Goal: Navigation & Orientation: Find specific page/section

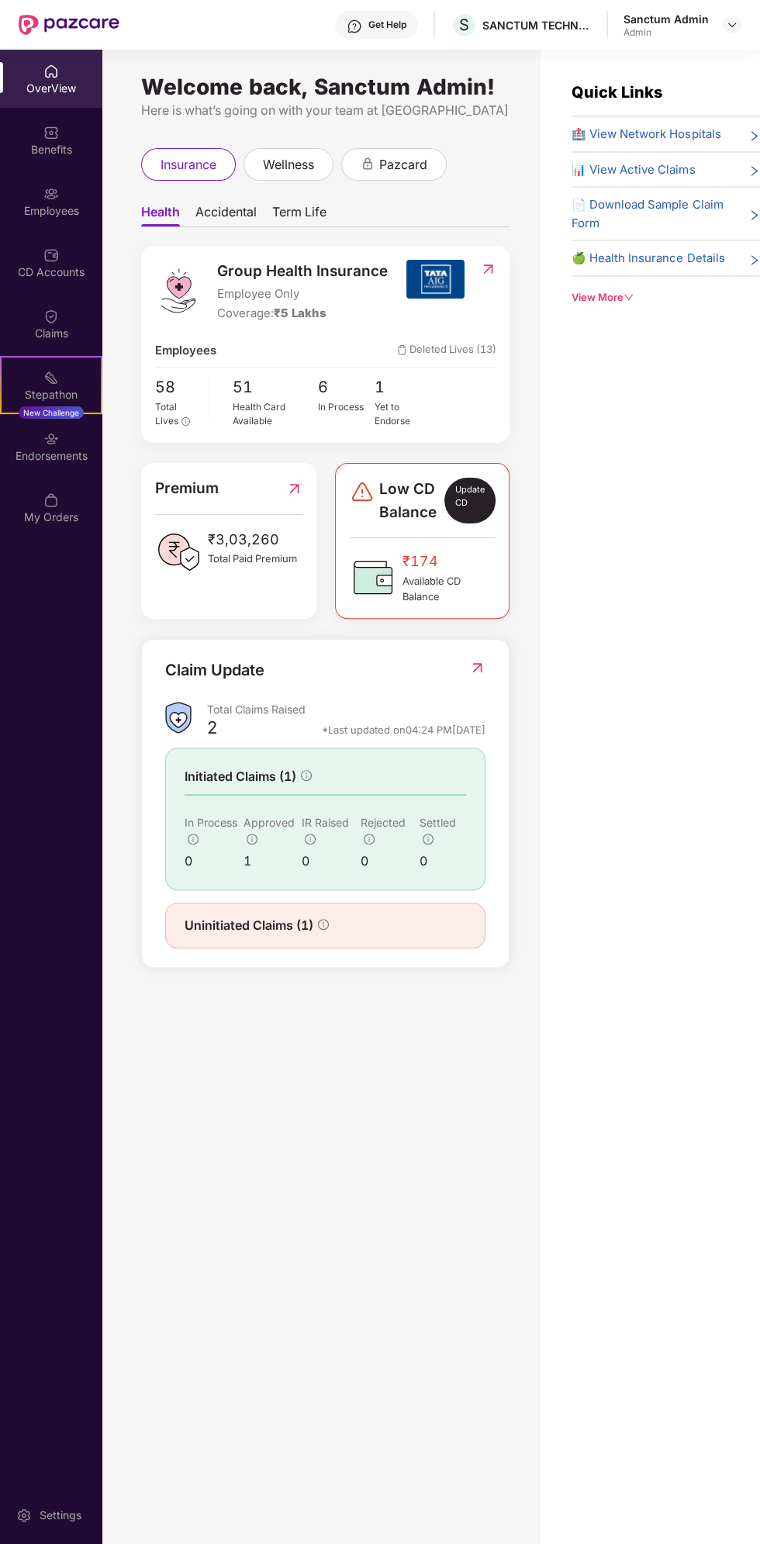
click at [475, 661] on img at bounding box center [477, 668] width 16 height 16
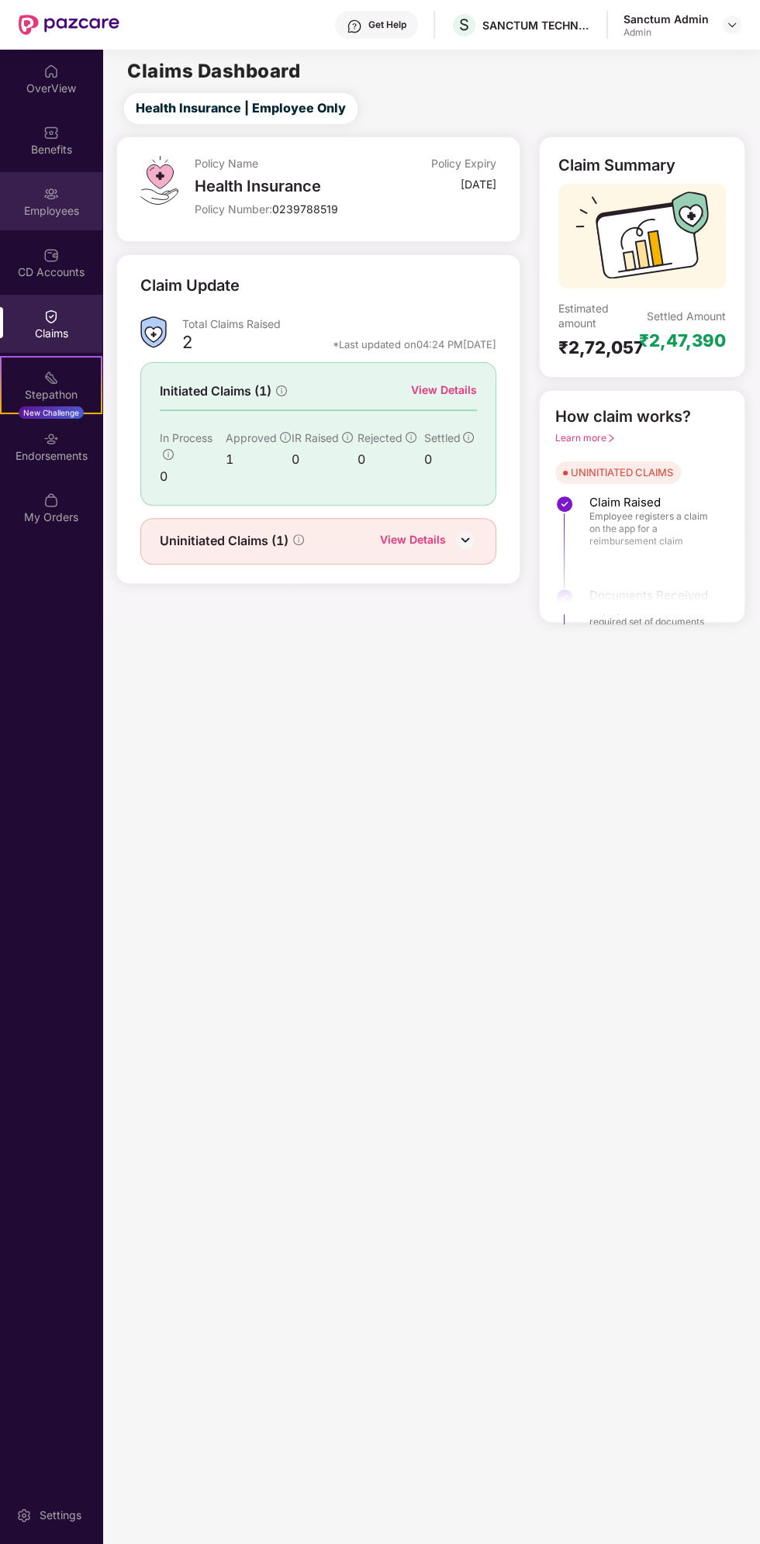
click at [51, 195] on img at bounding box center [51, 194] width 16 height 16
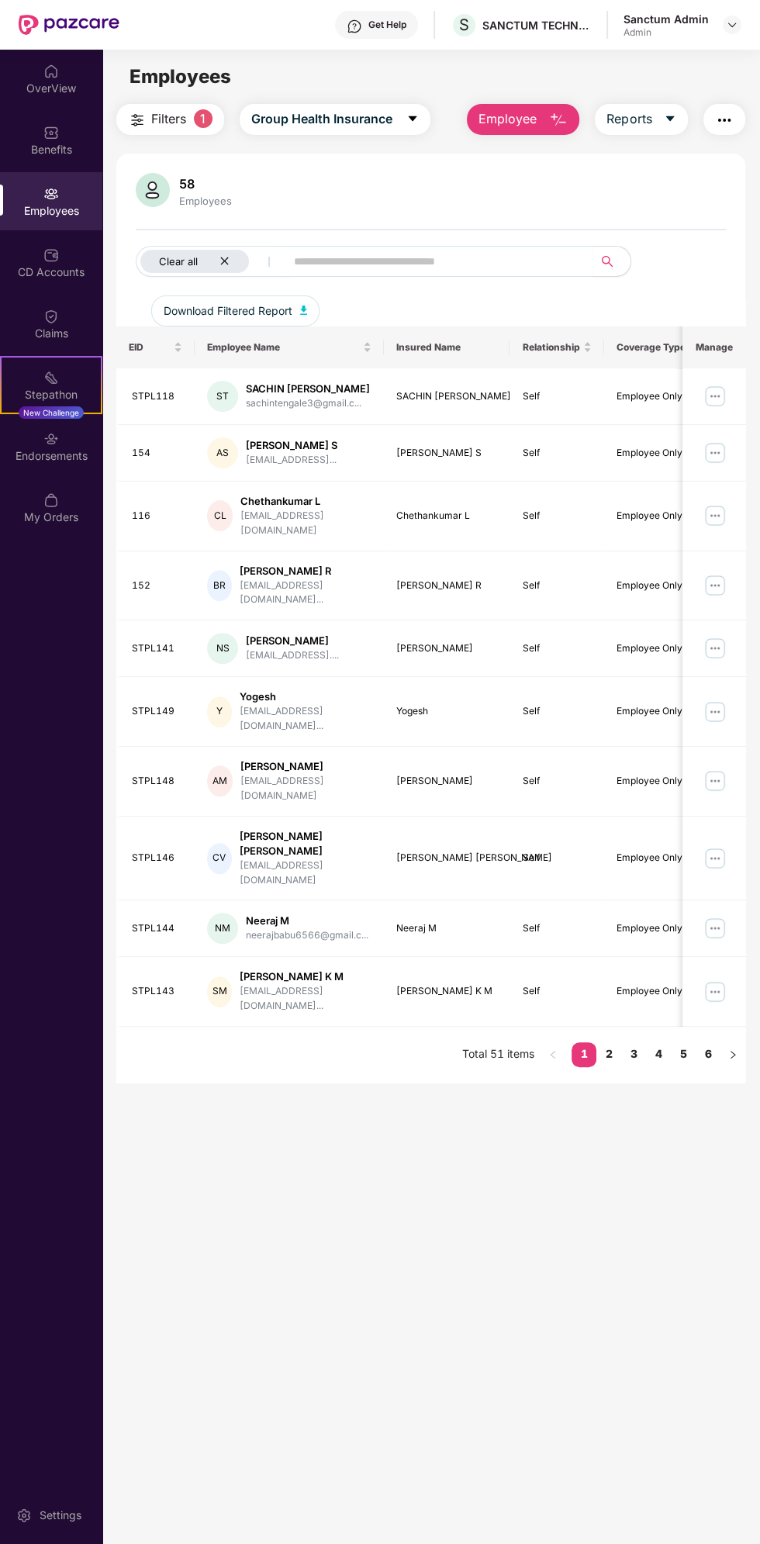
click at [224, 261] on icon "close" at bounding box center [225, 261] width 8 height 8
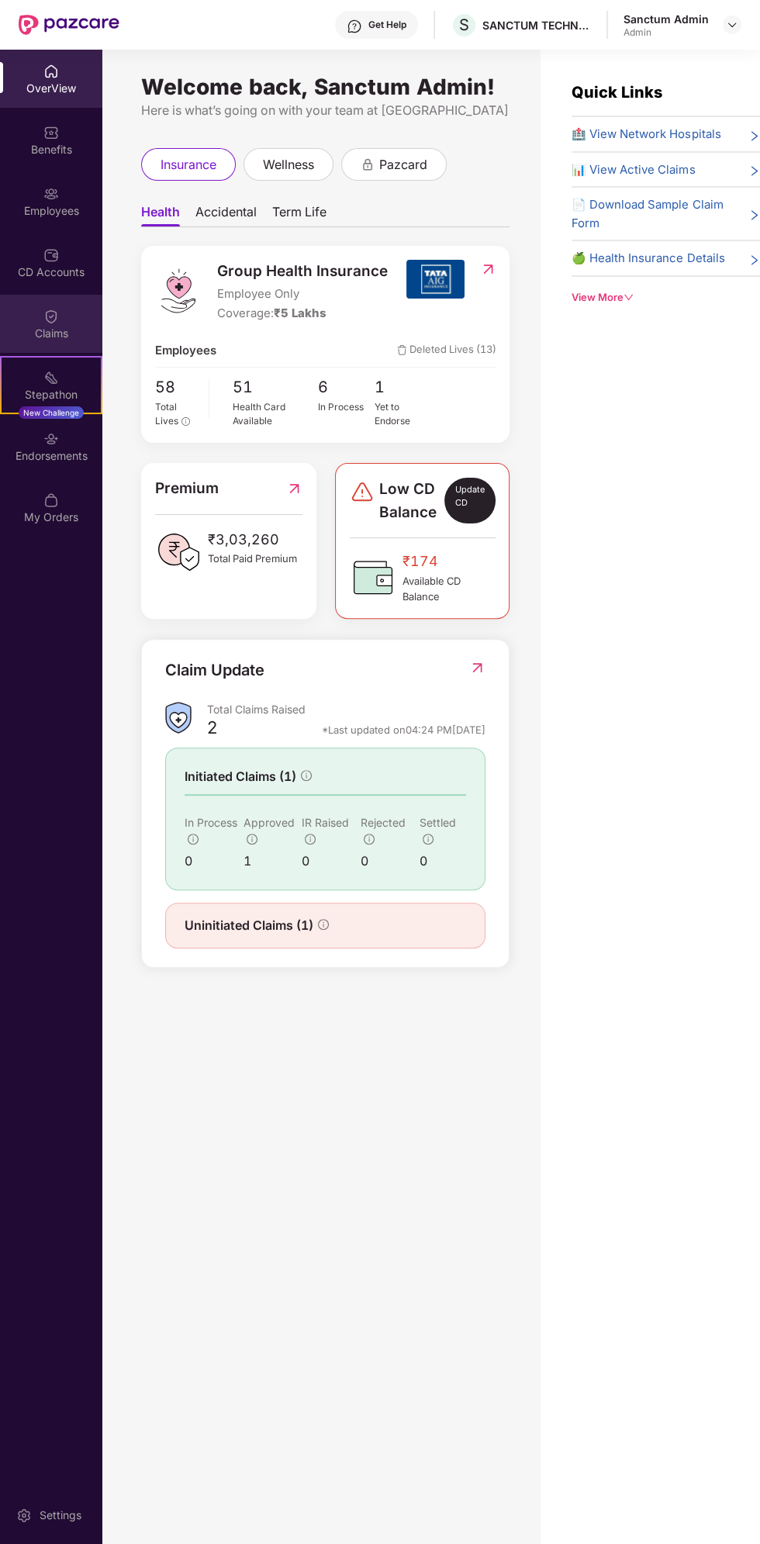
click at [77, 335] on div "Claims" at bounding box center [51, 334] width 102 height 16
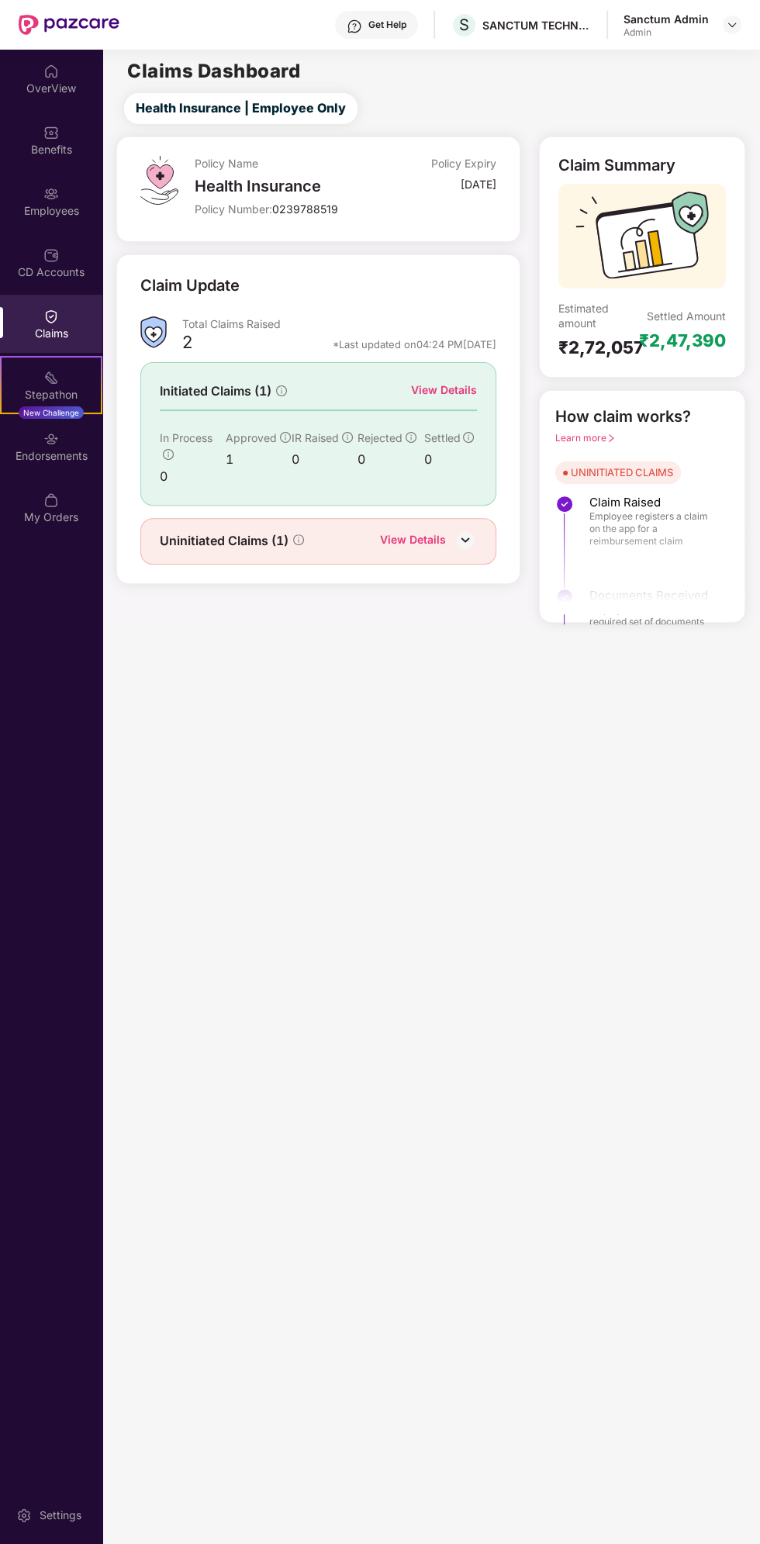
click at [421, 396] on div "View Details" at bounding box center [444, 390] width 66 height 17
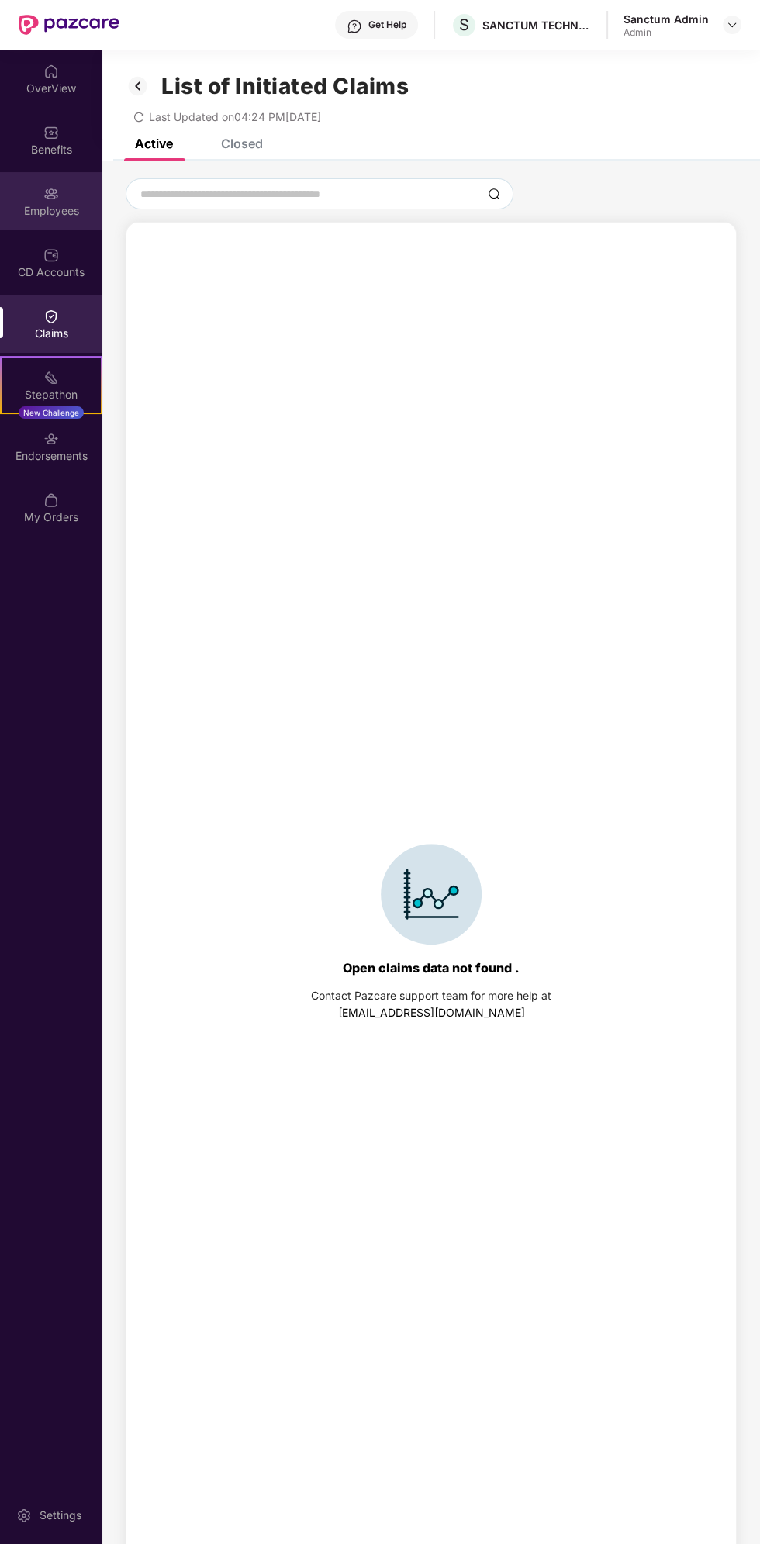
click at [71, 203] on div "Employees" at bounding box center [51, 211] width 102 height 16
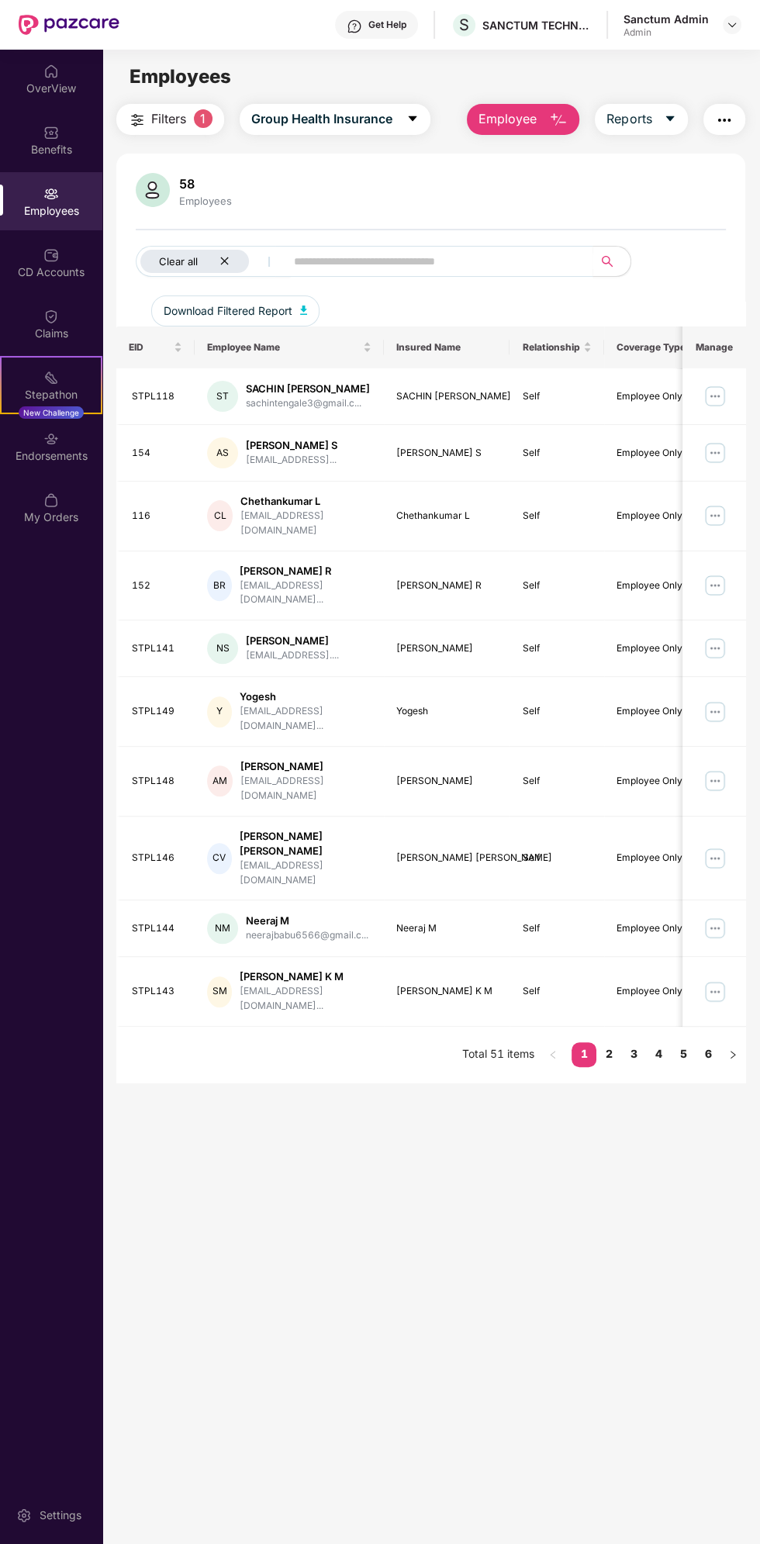
click at [224, 261] on icon "close" at bounding box center [225, 261] width 8 height 8
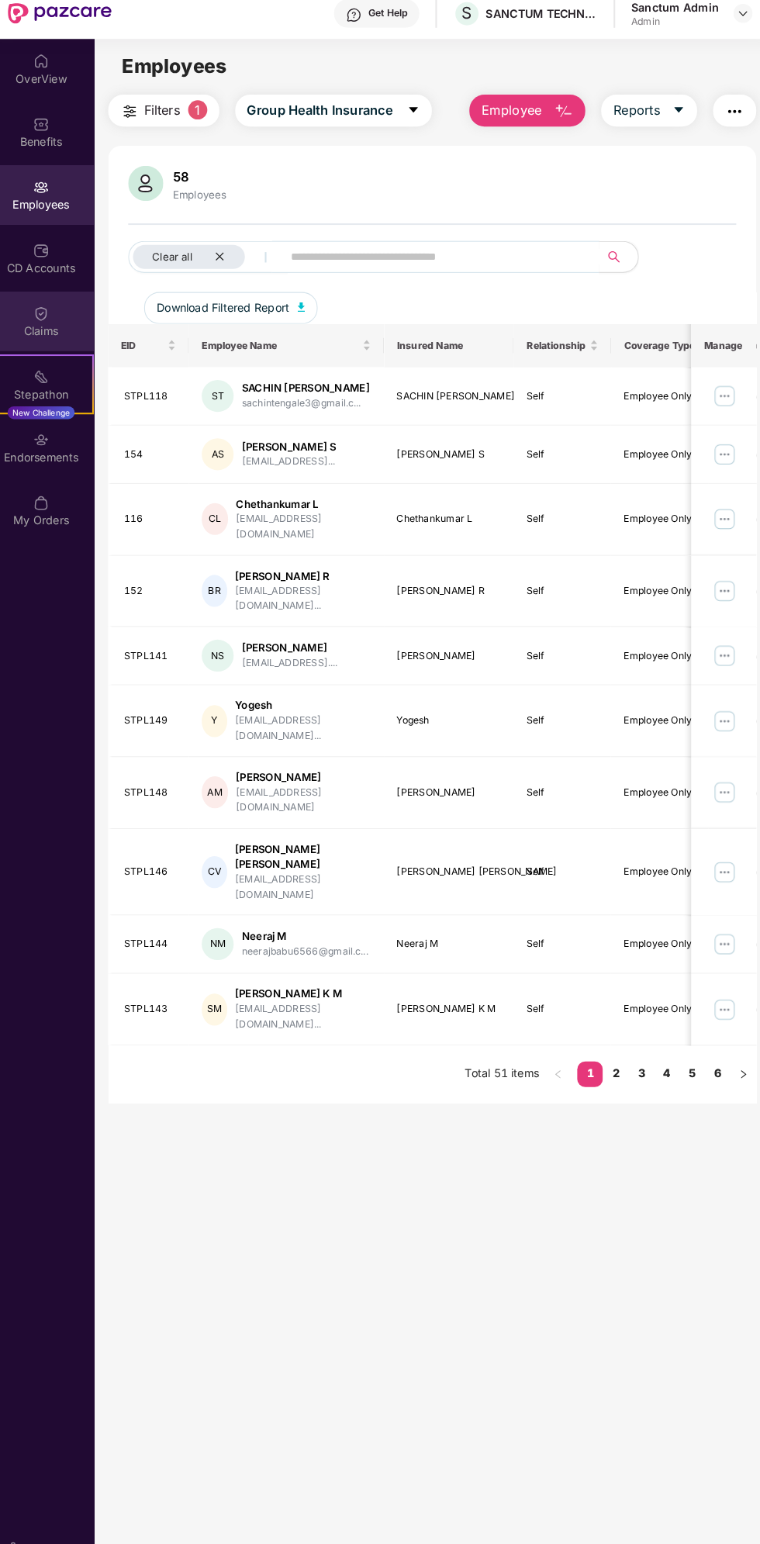
click at [82, 351] on div "Claims" at bounding box center [51, 324] width 102 height 58
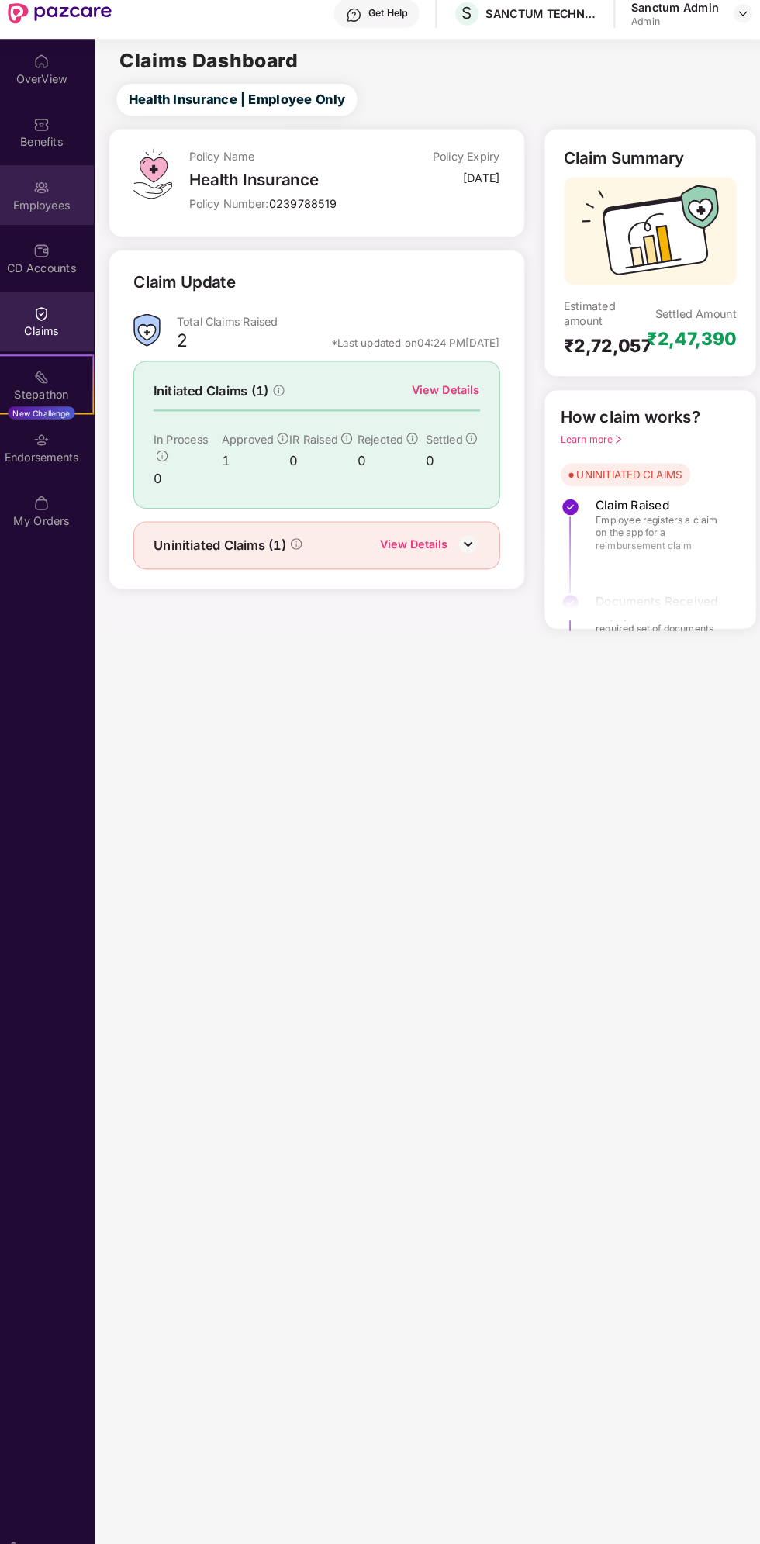
click at [87, 195] on div "Employees" at bounding box center [51, 201] width 102 height 58
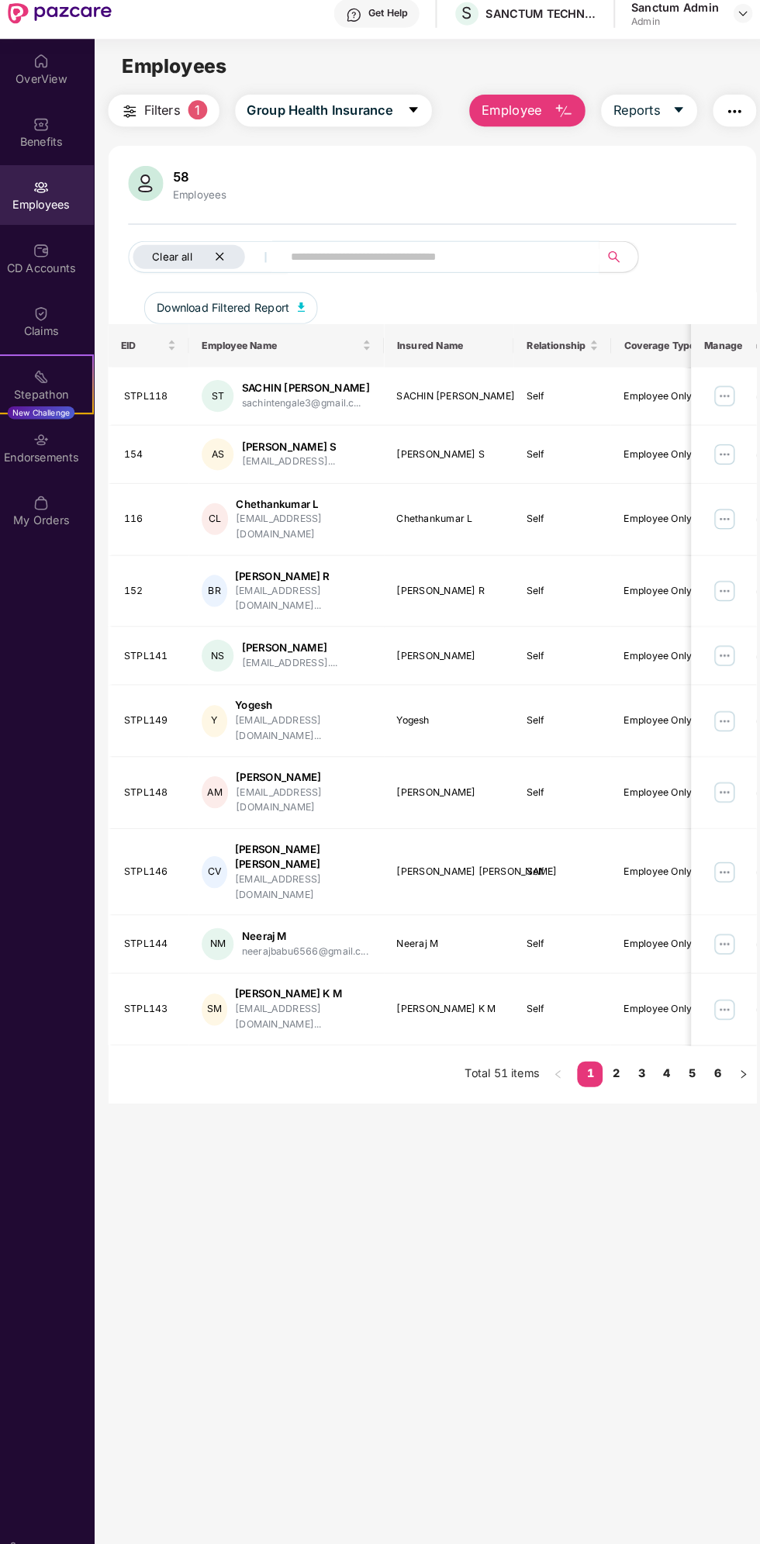
click at [223, 266] on div "Clear all" at bounding box center [194, 261] width 109 height 23
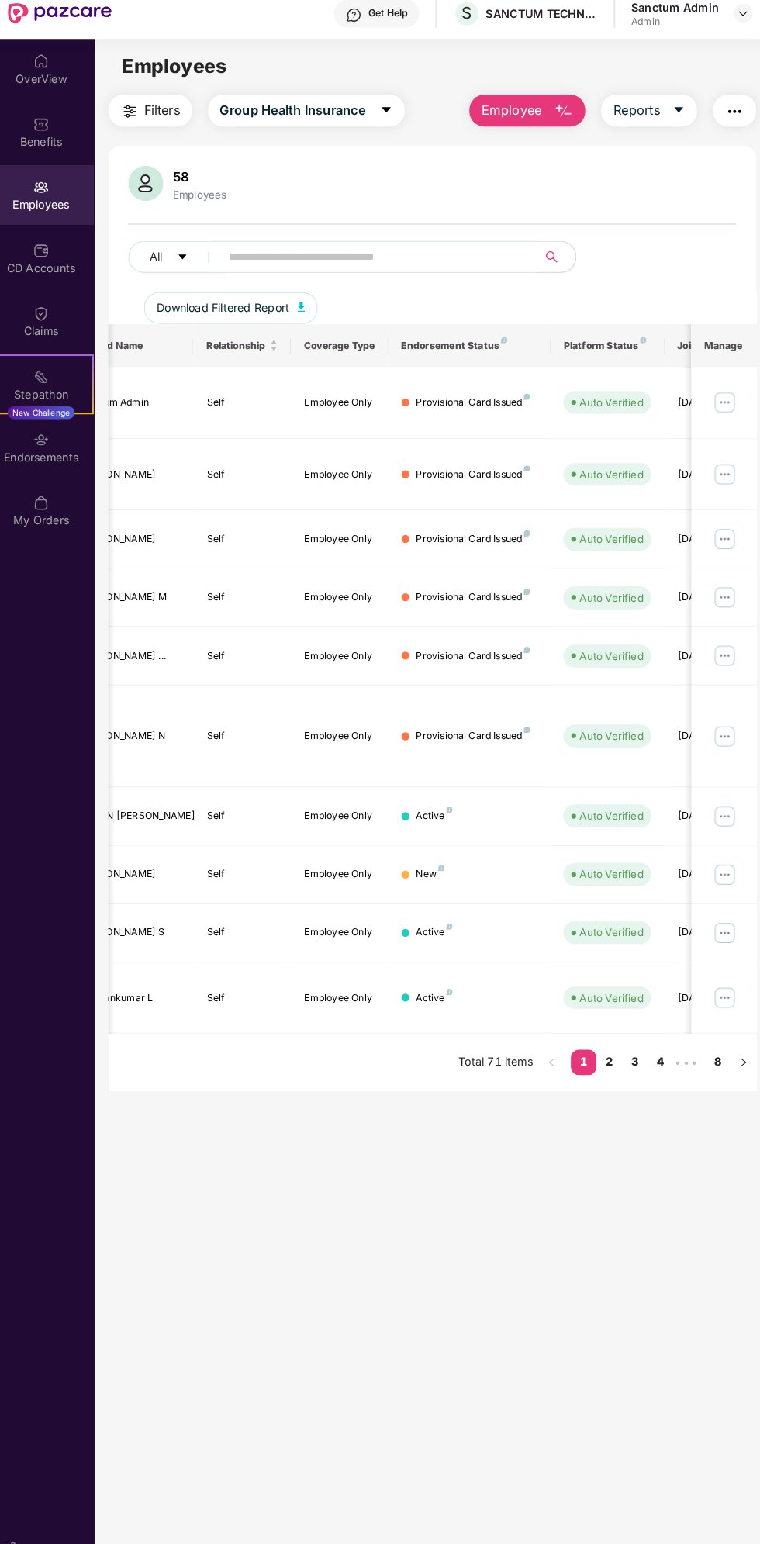
scroll to position [0, 310]
